Goal: Information Seeking & Learning: Learn about a topic

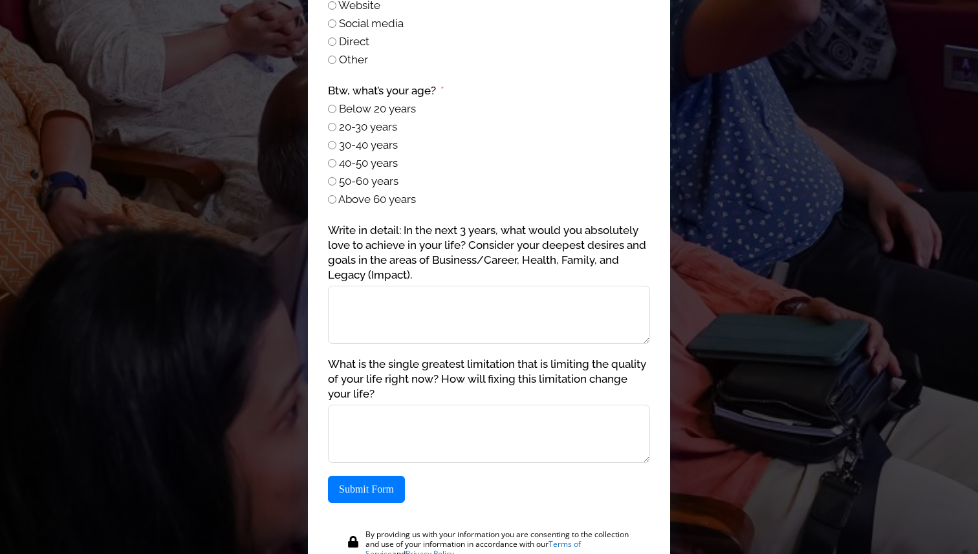
scroll to position [1352, 0]
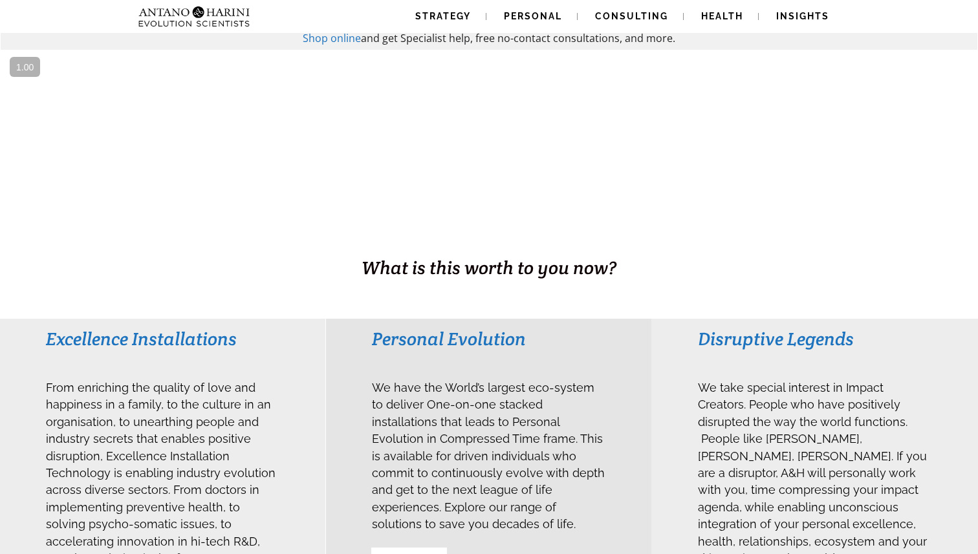
scroll to position [56, 0]
click at [443, 14] on span "Strategy" at bounding box center [443, 16] width 56 height 10
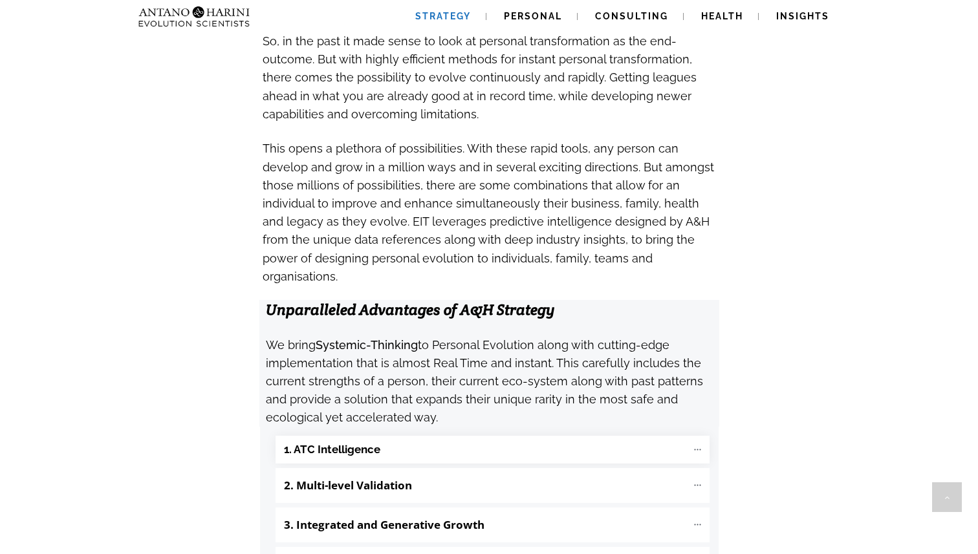
click at [376, 442] on b "1. ATC Intelligence" at bounding box center [332, 449] width 96 height 15
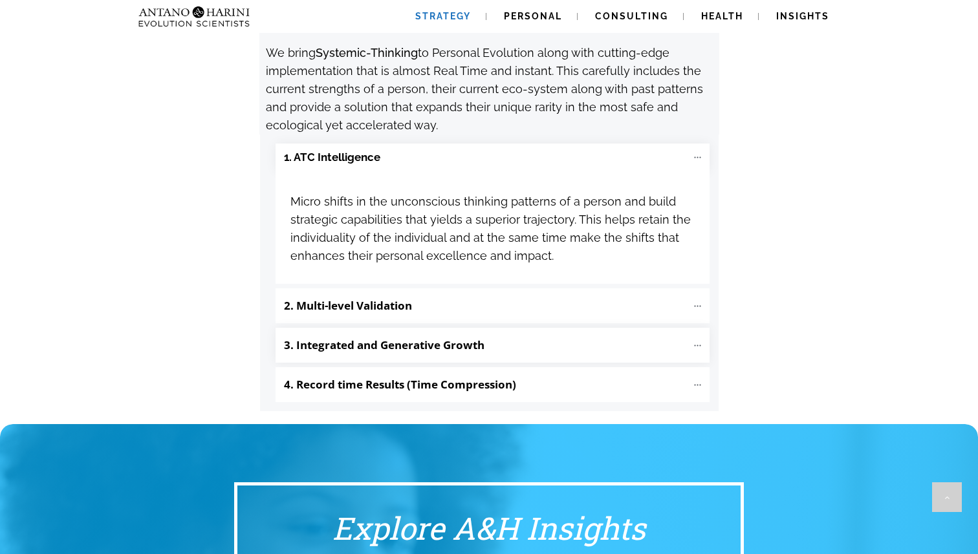
scroll to position [1442, 0]
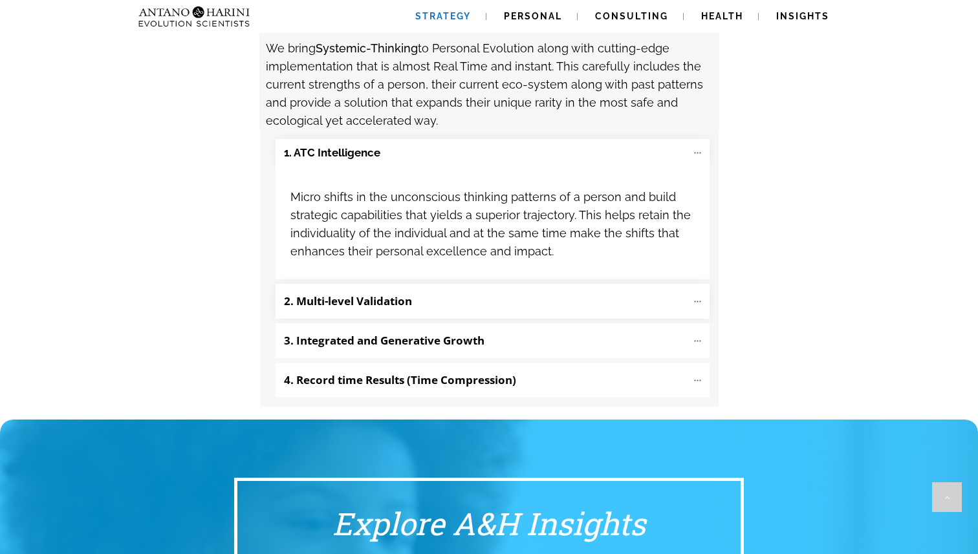
click at [402, 294] on b "2. Multi-level Validation" at bounding box center [348, 301] width 128 height 15
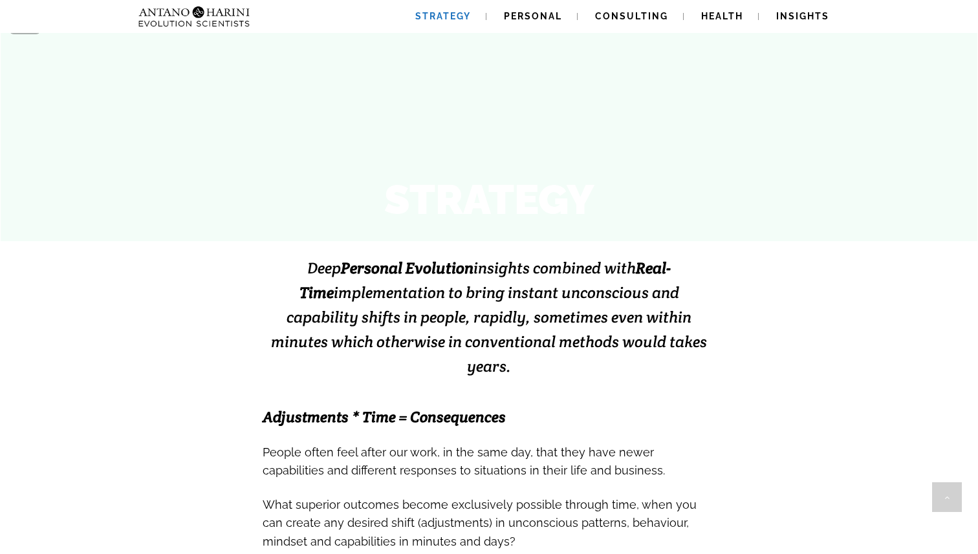
scroll to position [0, 0]
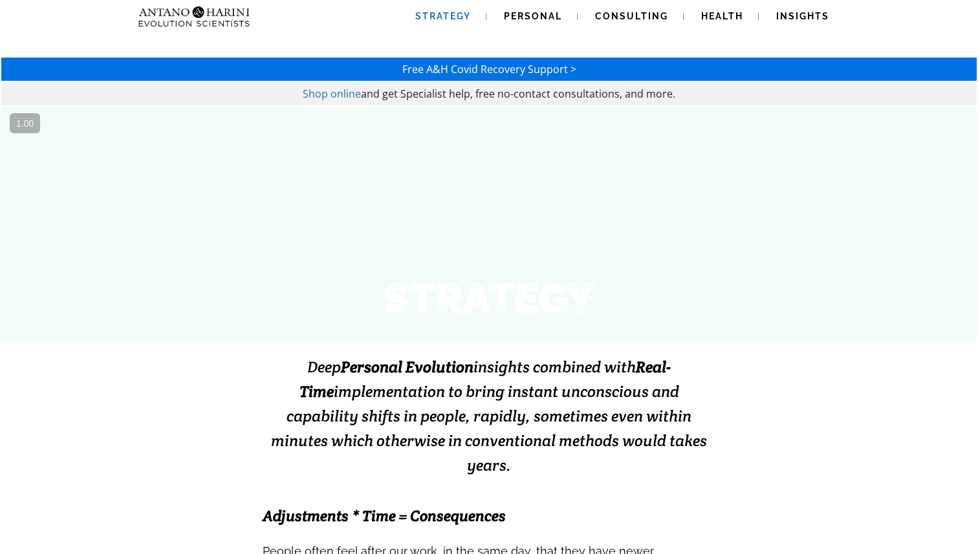
click at [435, 17] on span "Strategy" at bounding box center [443, 16] width 56 height 10
click at [204, 14] on img at bounding box center [194, 16] width 122 height 33
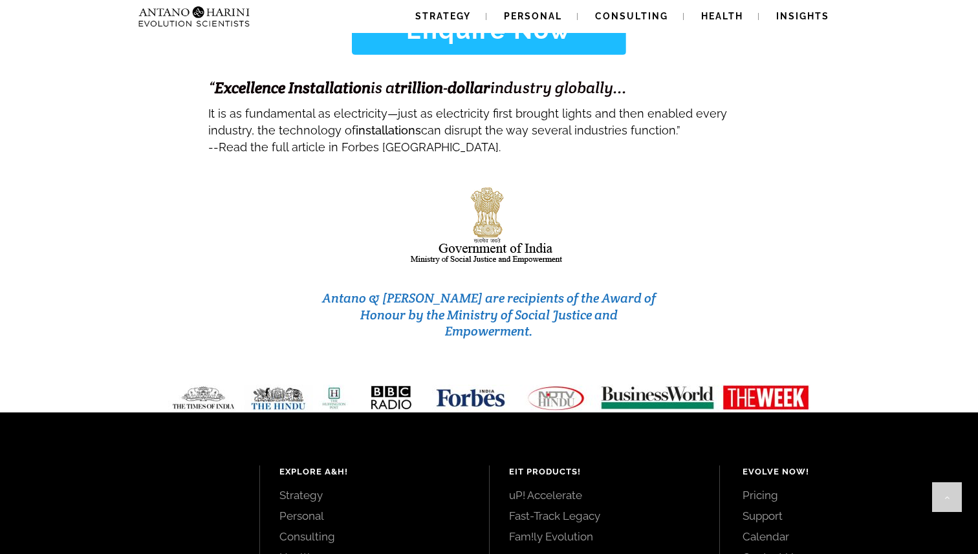
scroll to position [5462, 0]
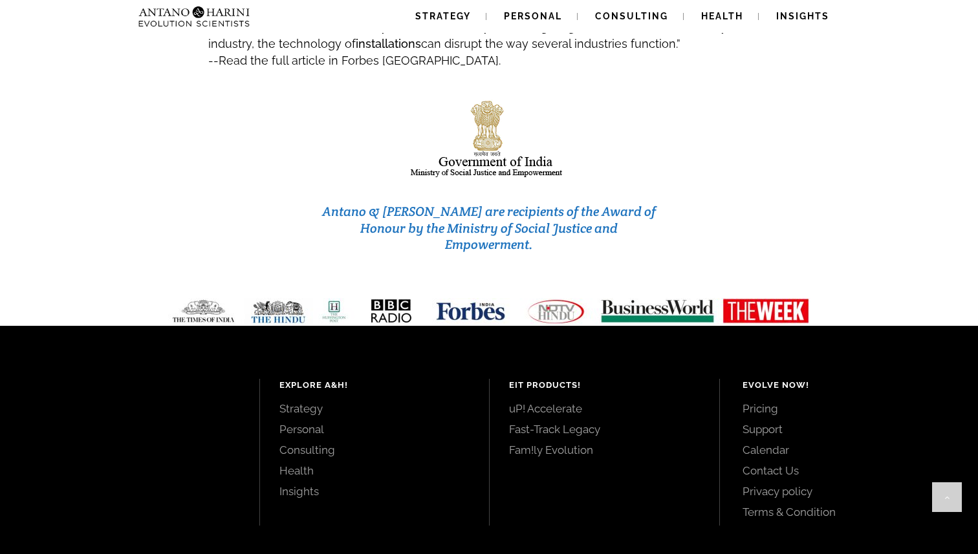
click at [762, 402] on link "Pricing" at bounding box center [846, 409] width 207 height 14
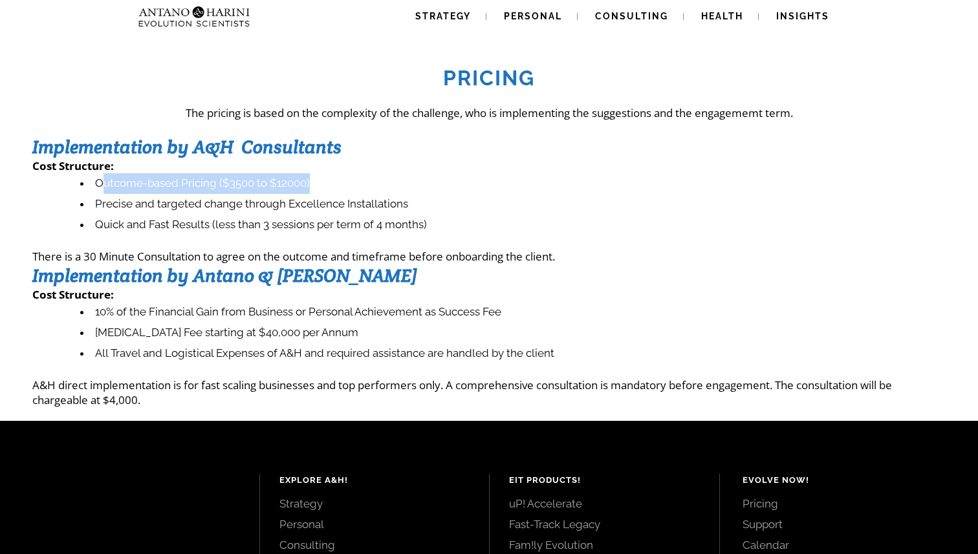
drag, startPoint x: 100, startPoint y: 184, endPoint x: 333, endPoint y: 186, distance: 232.9
click at [333, 186] on li "Outcome-based Pricing ($3500 to $12000)" at bounding box center [512, 183] width 865 height 21
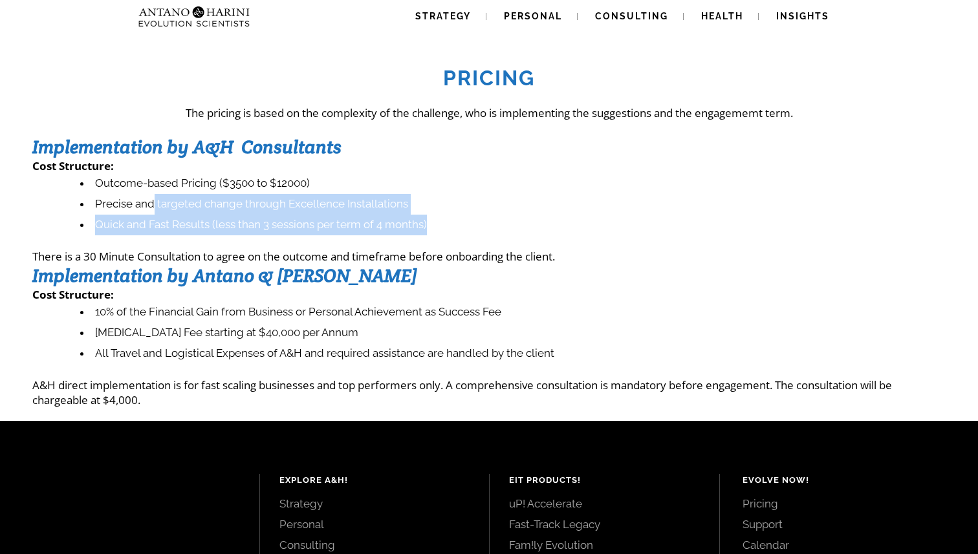
drag, startPoint x: 450, startPoint y: 217, endPoint x: 152, endPoint y: 203, distance: 297.9
click at [151, 203] on ul "Outcome-based Pricing ($3500 to $12000) Precise and targeted change through Exc…" at bounding box center [495, 204] width 900 height 62
click at [152, 203] on li "Precise and targeted change through Excellence Installations" at bounding box center [512, 204] width 865 height 21
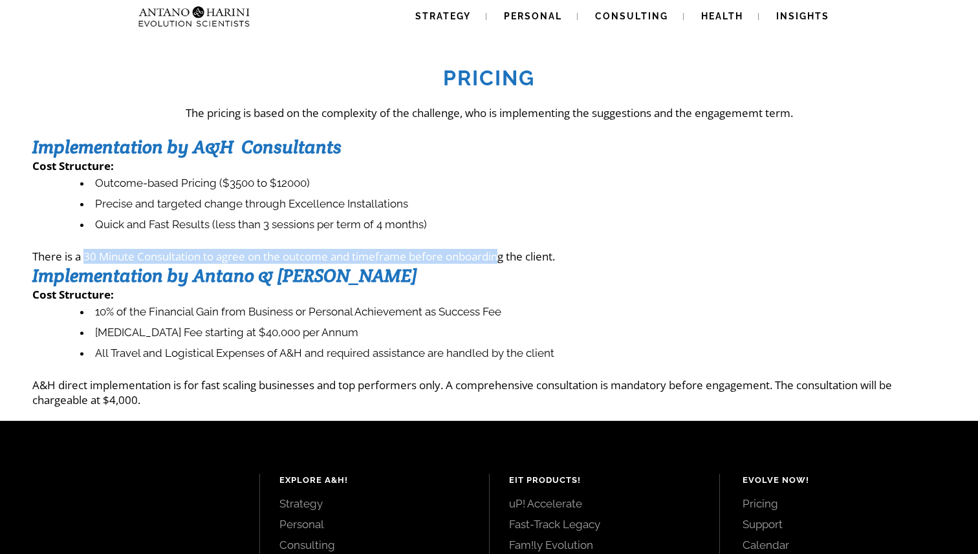
drag, startPoint x: 85, startPoint y: 251, endPoint x: 504, endPoint y: 252, distance: 419.2
click at [504, 252] on p "There is a 30 Minute Consultation to agree on the outcome and timeframe before …" at bounding box center [488, 256] width 913 height 15
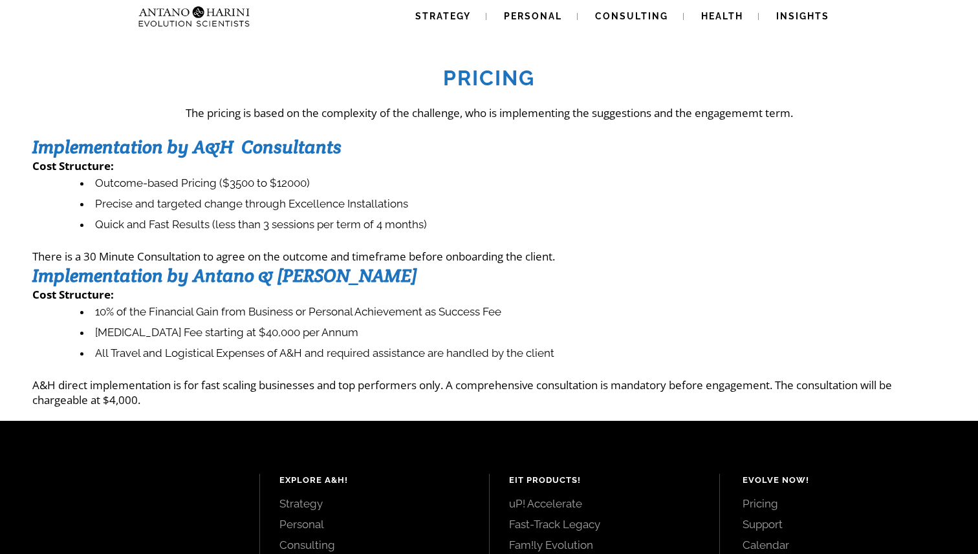
drag, startPoint x: 97, startPoint y: 314, endPoint x: 342, endPoint y: 313, distance: 244.5
click at [342, 314] on li "10% of the Financial Gain from Business or Personal Achievement as Success Fee" at bounding box center [512, 312] width 865 height 21
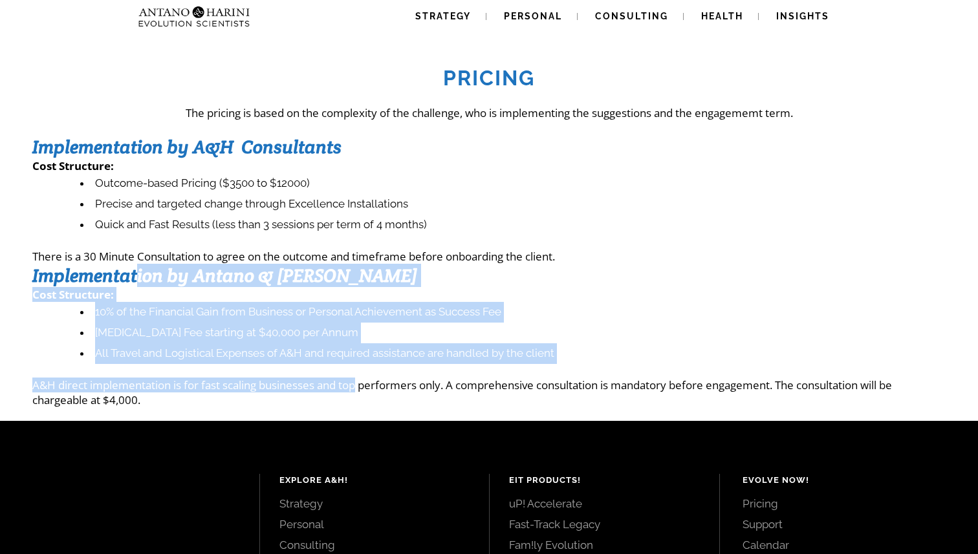
drag, startPoint x: 135, startPoint y: 277, endPoint x: 363, endPoint y: 391, distance: 254.6
click at [363, 390] on div "Pricing The pricing is based on the complexity of the challenge, who is impleme…" at bounding box center [488, 229] width 913 height 356
click at [363, 391] on p "A&H direct implementation is for fast scaling businesses and top performers onl…" at bounding box center [488, 393] width 913 height 30
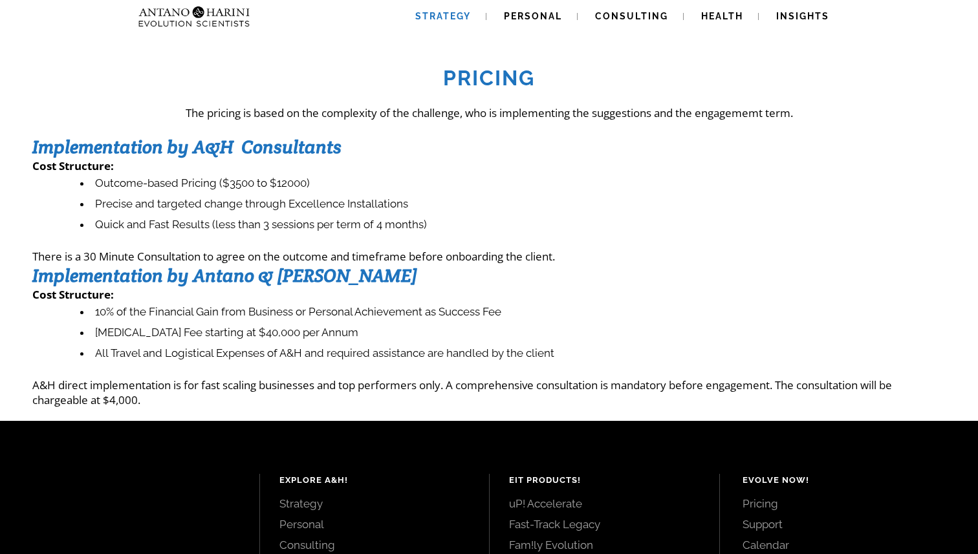
click at [458, 10] on link "Strategy" at bounding box center [443, 16] width 87 height 33
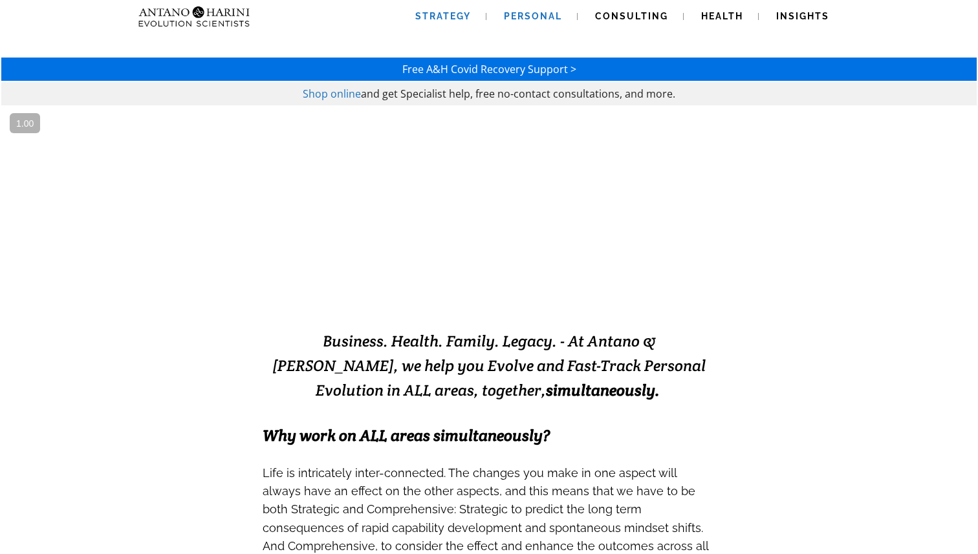
click at [443, 12] on span "Strategy" at bounding box center [443, 16] width 56 height 10
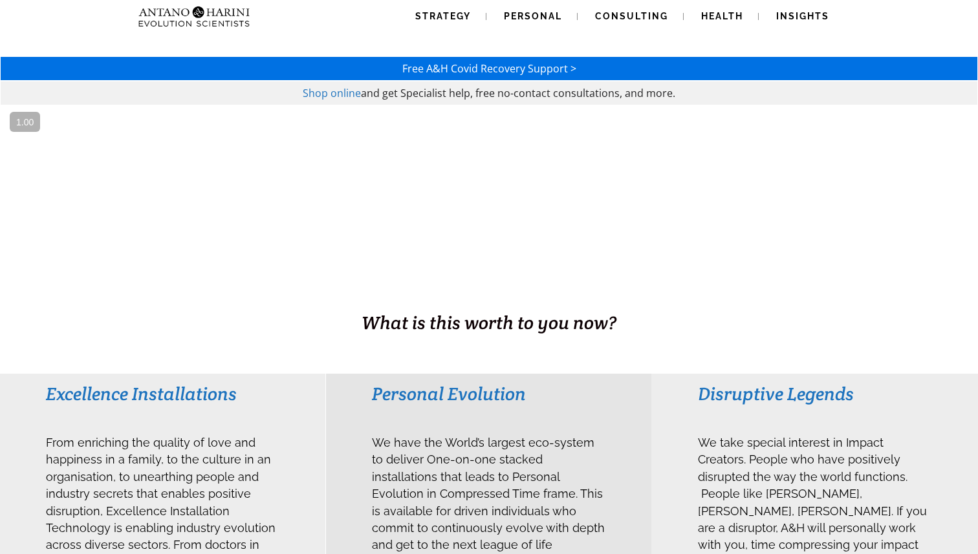
click at [342, 89] on span "Shop online" at bounding box center [332, 93] width 58 height 14
